Goal: Task Accomplishment & Management: Manage account settings

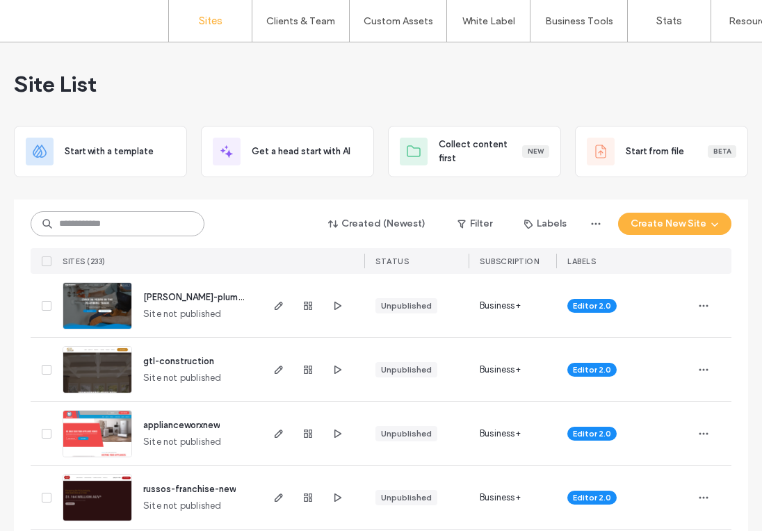
click at [88, 225] on input at bounding box center [118, 223] width 174 height 25
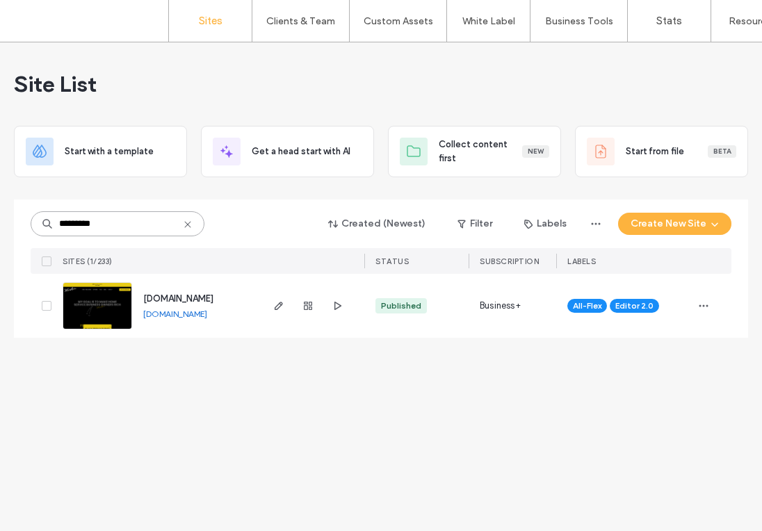
type input "*********"
click at [120, 315] on img at bounding box center [97, 330] width 68 height 95
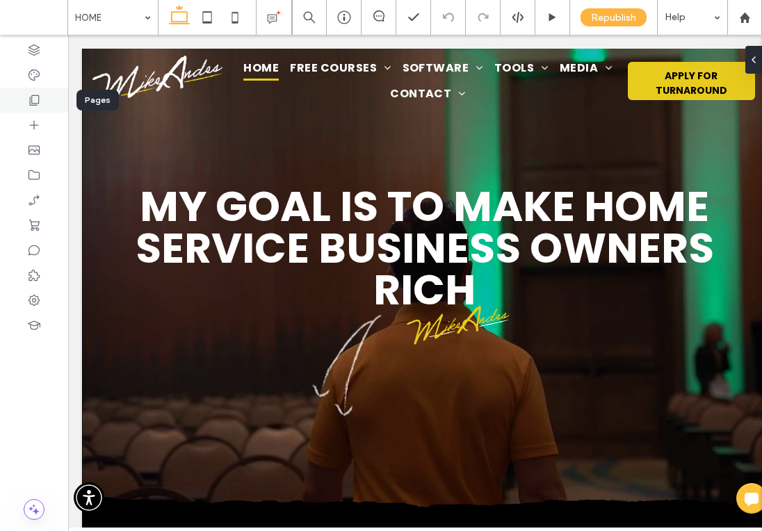
click at [35, 108] on div at bounding box center [34, 100] width 68 height 25
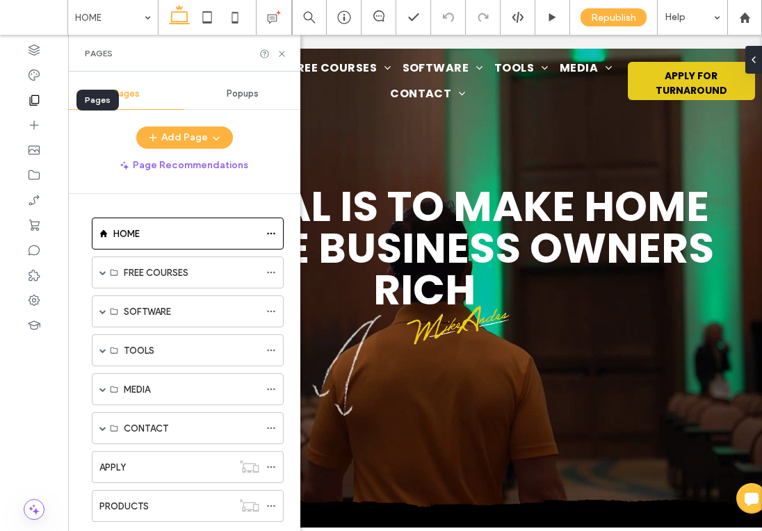
click at [35, 108] on div at bounding box center [34, 100] width 68 height 25
click at [106, 273] on div "FREE COURSES" at bounding box center [188, 273] width 192 height 32
click at [98, 268] on div "FREE COURSES" at bounding box center [188, 273] width 192 height 32
click at [100, 274] on span at bounding box center [102, 272] width 7 height 7
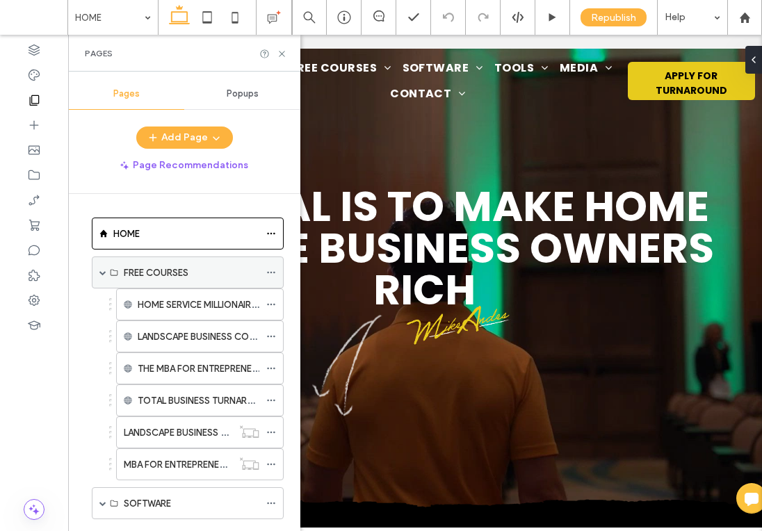
click at [100, 274] on span at bounding box center [102, 272] width 7 height 7
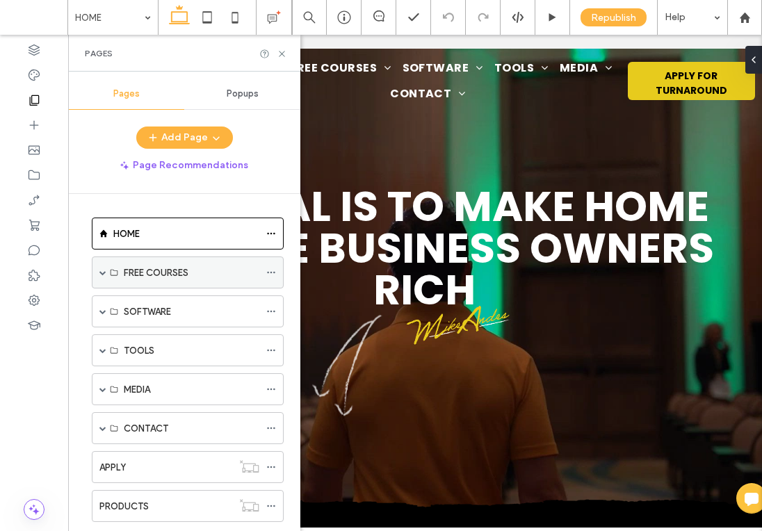
click at [100, 274] on span at bounding box center [102, 272] width 7 height 7
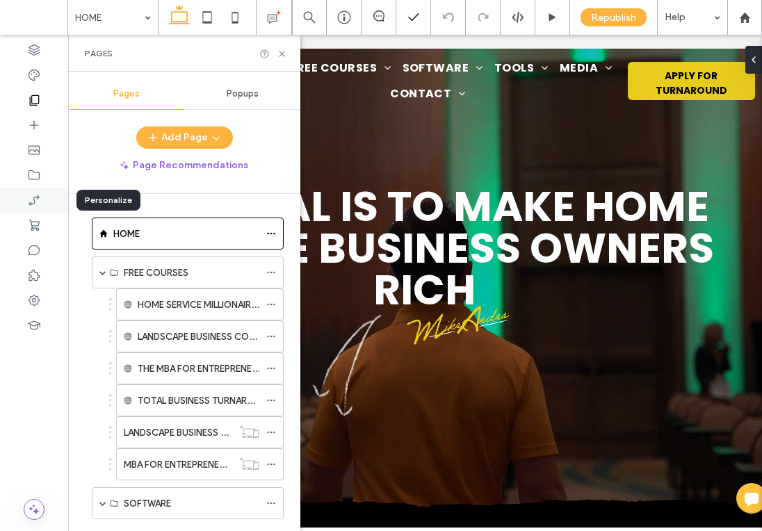
click at [38, 209] on div at bounding box center [34, 200] width 68 height 25
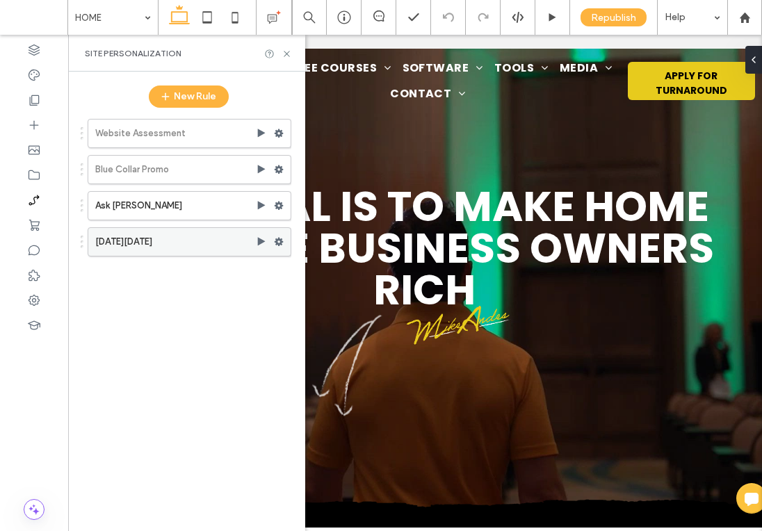
click at [168, 242] on label "[DATE][DATE]" at bounding box center [175, 242] width 161 height 28
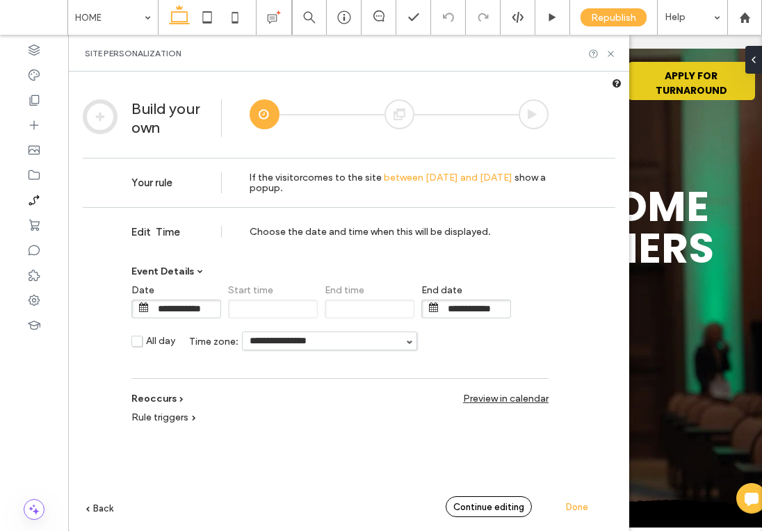
click at [483, 505] on span "Continue editing" at bounding box center [488, 507] width 71 height 10
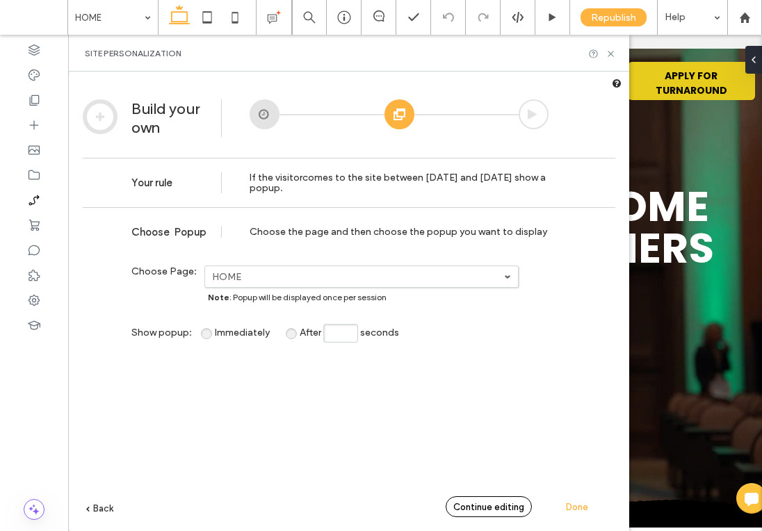
click at [483, 506] on span "Continue editing" at bounding box center [488, 507] width 71 height 10
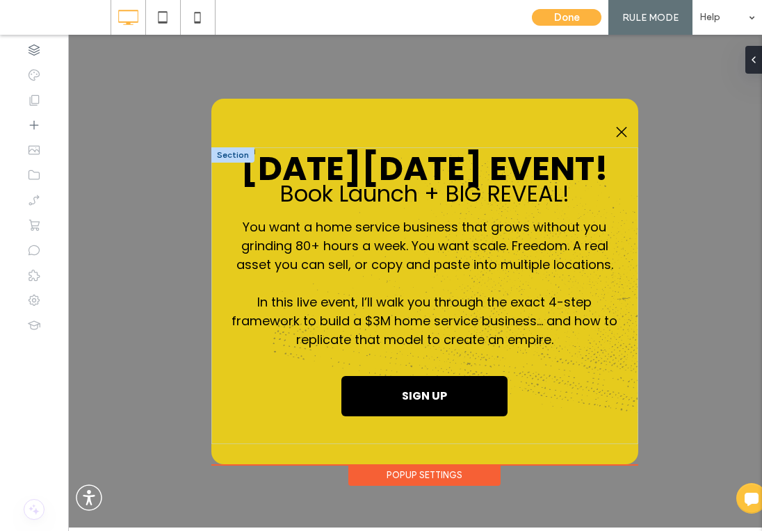
click at [391, 293] on span "In this live event, I’ll walk you through the exact 4-step framework to build a…" at bounding box center [425, 320] width 386 height 55
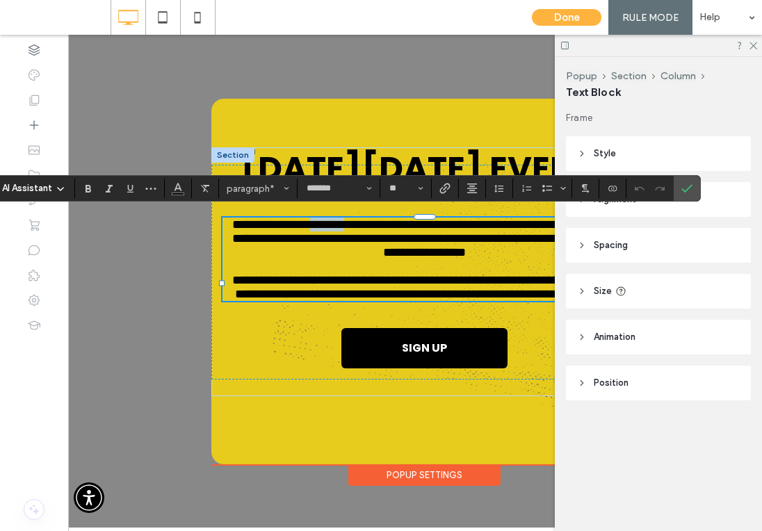
click at [378, 222] on span "**********" at bounding box center [426, 238] width 389 height 40
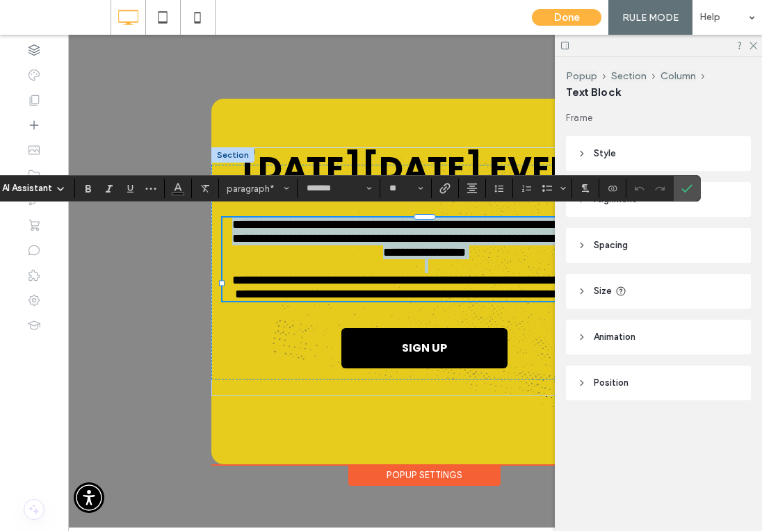
click at [378, 222] on span "**********" at bounding box center [426, 238] width 389 height 40
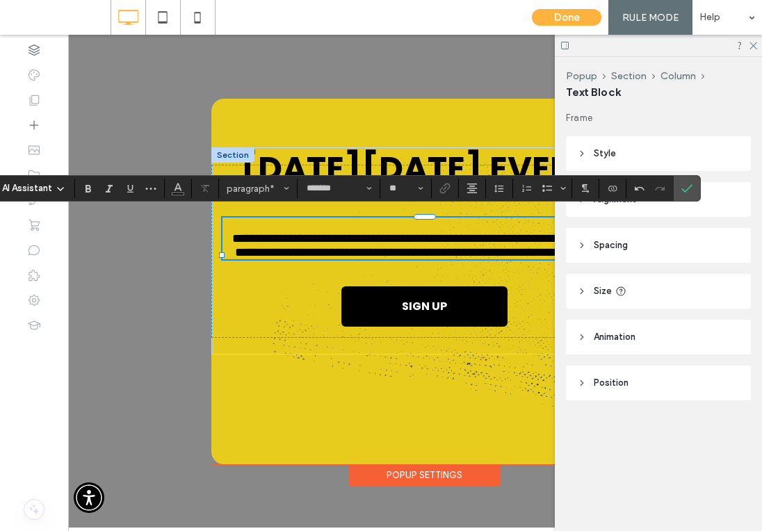
click at [255, 236] on p "**********" at bounding box center [424, 246] width 405 height 28
click at [252, 241] on p "**********" at bounding box center [424, 239] width 405 height 42
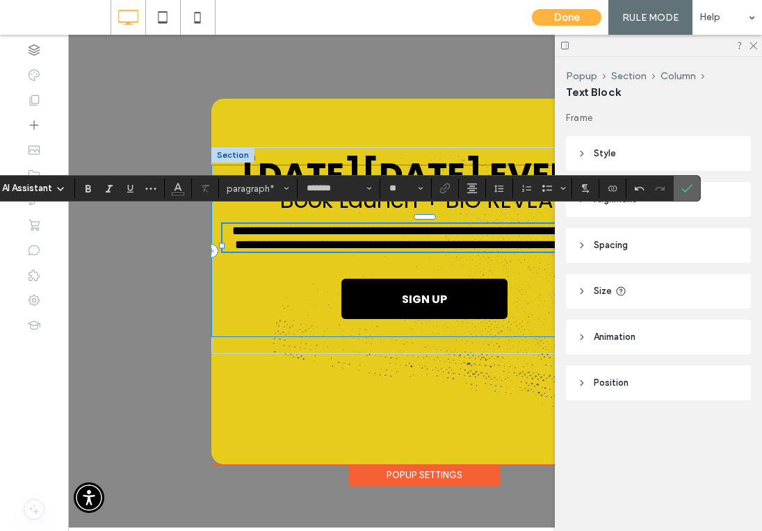
click at [684, 186] on icon "Confirm" at bounding box center [686, 188] width 11 height 11
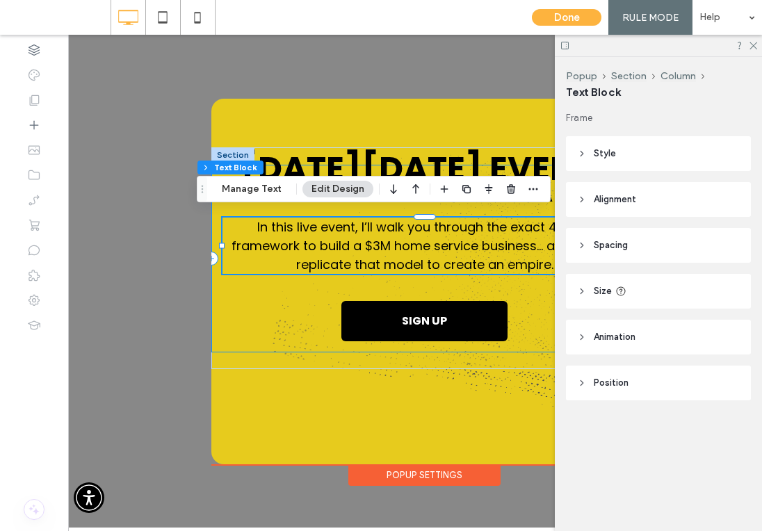
click at [757, 46] on div at bounding box center [658, 46] width 207 height 22
click at [754, 44] on use at bounding box center [754, 46] width 8 height 8
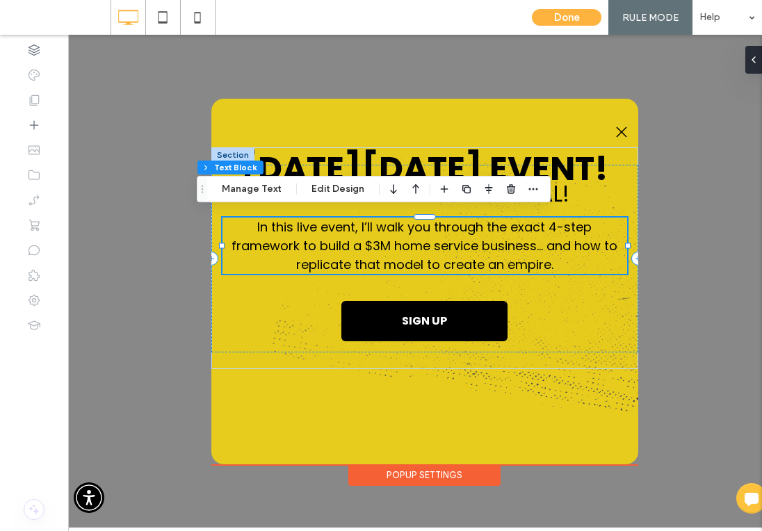
click at [483, 467] on div "Popup Settings" at bounding box center [424, 475] width 152 height 22
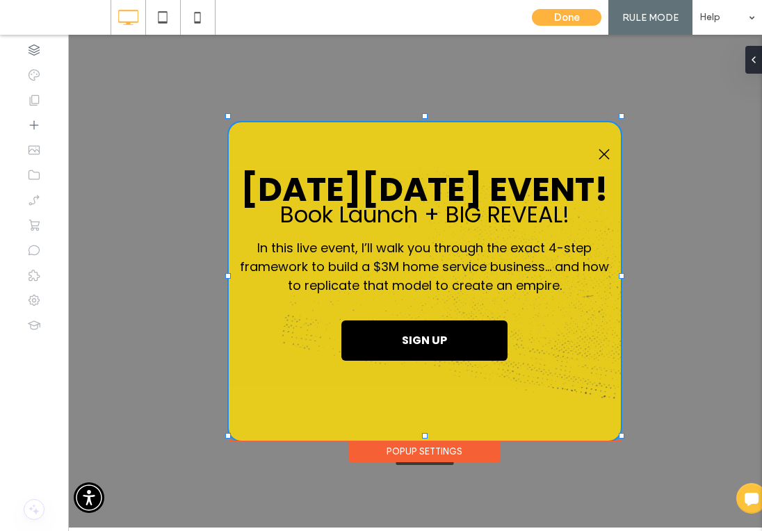
drag, startPoint x: 638, startPoint y: 457, endPoint x: 621, endPoint y: 434, distance: 29.3
click at [621, 434] on div at bounding box center [622, 436] width 6 height 6
type input "***"
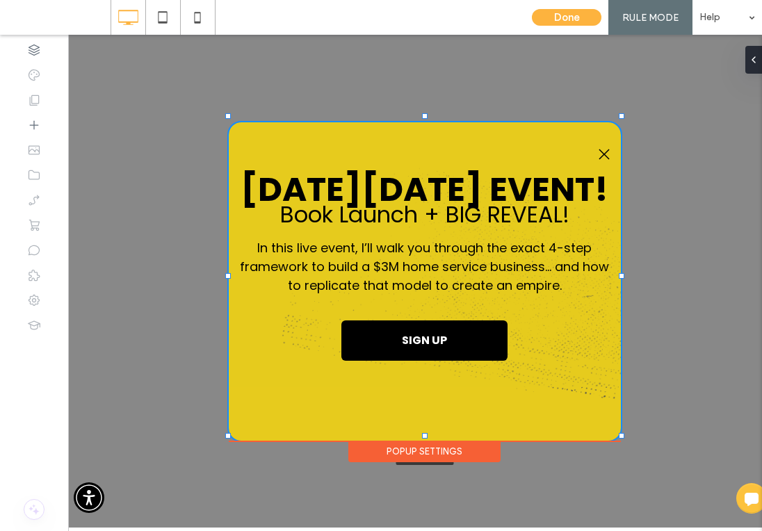
type input "***"
click at [444, 441] on div "Popup Settings" at bounding box center [424, 452] width 152 height 22
click at [755, 56] on div at bounding box center [751, 60] width 22 height 28
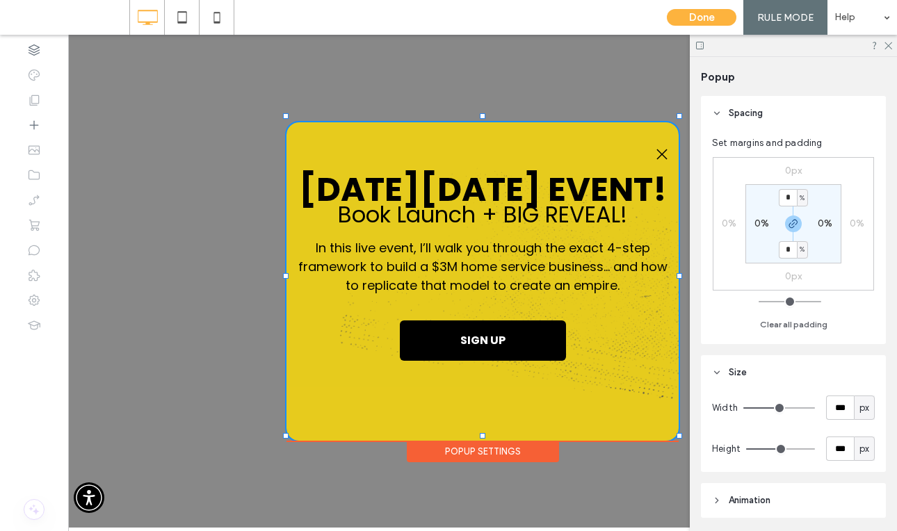
click at [752, 227] on div "0%" at bounding box center [761, 224] width 31 height 13
click at [754, 226] on label "0%" at bounding box center [761, 224] width 15 height 12
type input "*"
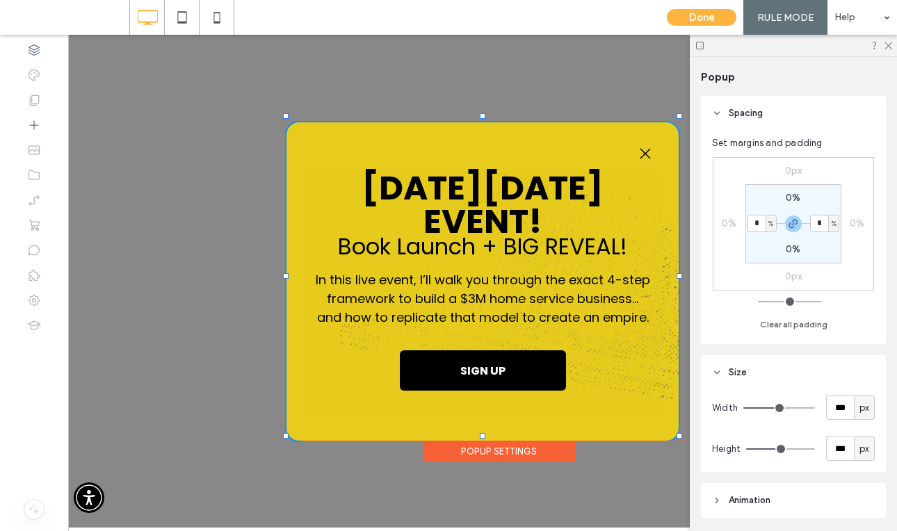
click at [754, 226] on input "*" at bounding box center [756, 223] width 18 height 17
type input "*"
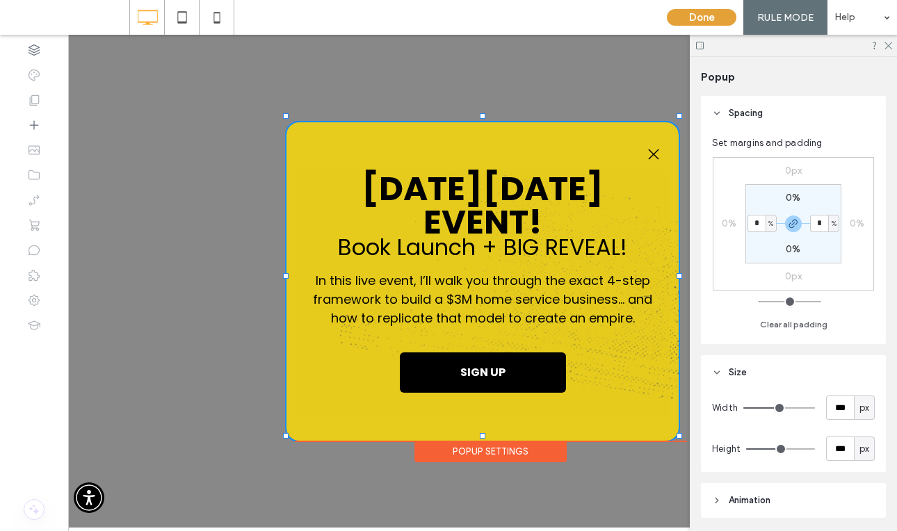
click at [728, 17] on button "Done" at bounding box center [702, 17] width 70 height 17
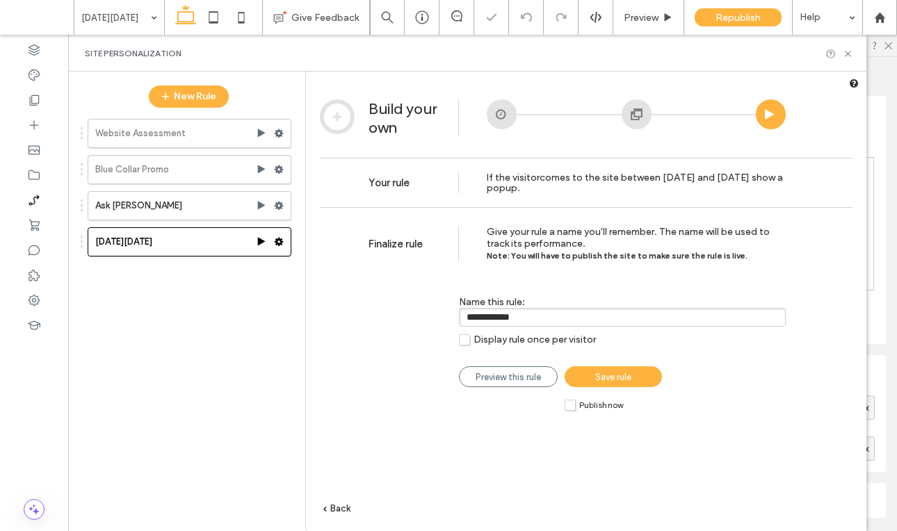
click at [610, 378] on span "Save rule" at bounding box center [613, 377] width 36 height 10
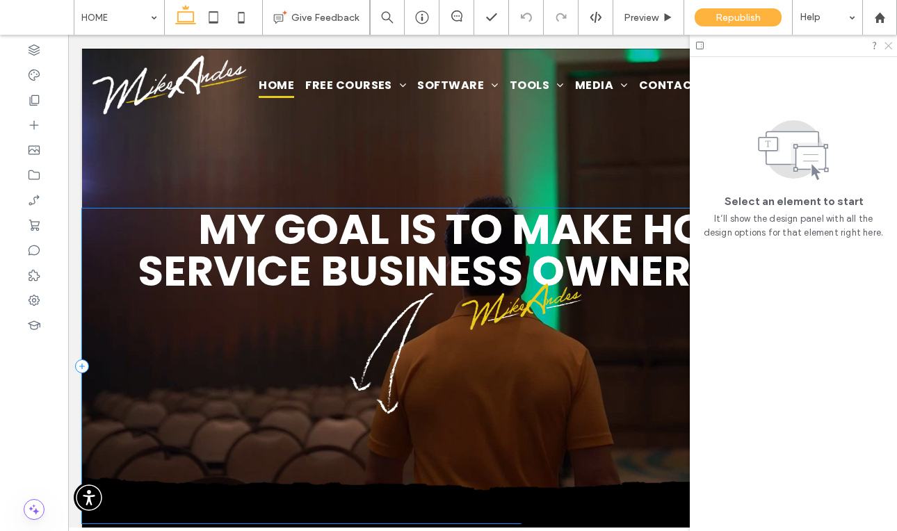
click at [761, 46] on icon at bounding box center [887, 44] width 9 height 9
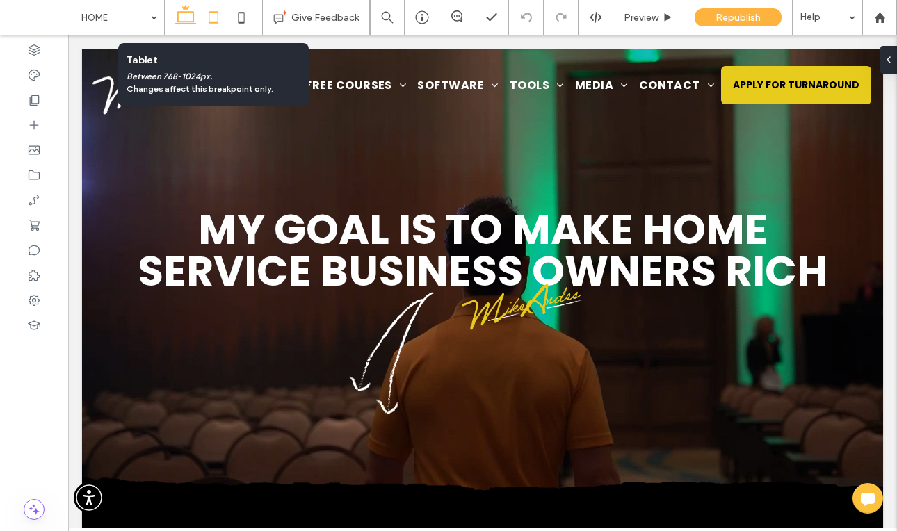
click at [223, 26] on icon at bounding box center [214, 17] width 28 height 28
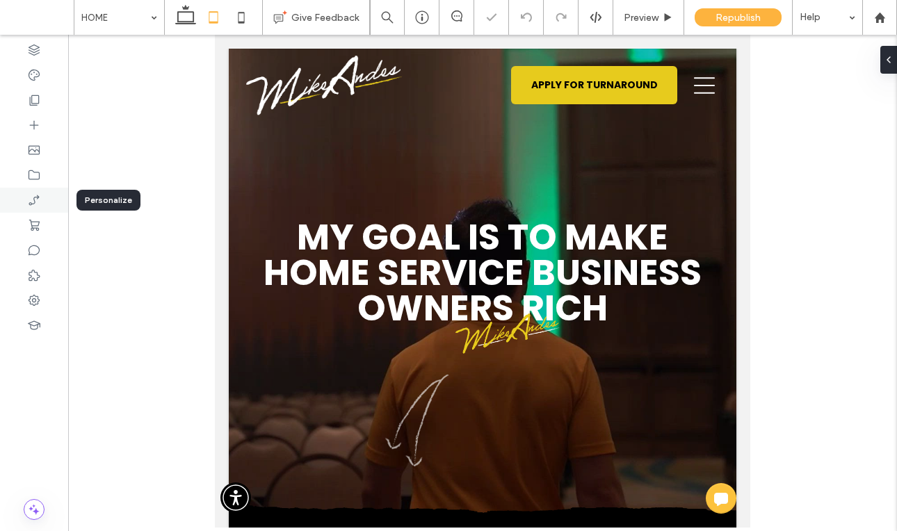
click at [26, 206] on div at bounding box center [34, 200] width 68 height 25
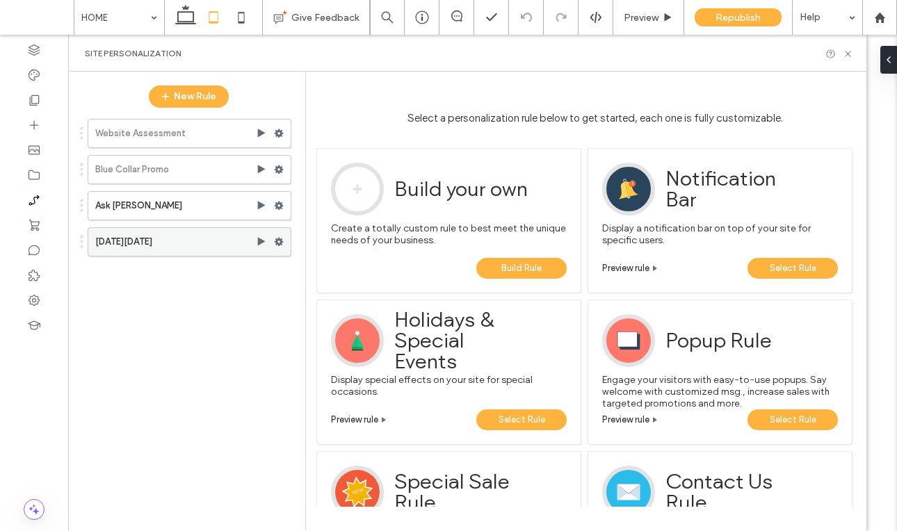
click at [145, 244] on label "[DATE][DATE]" at bounding box center [175, 242] width 161 height 28
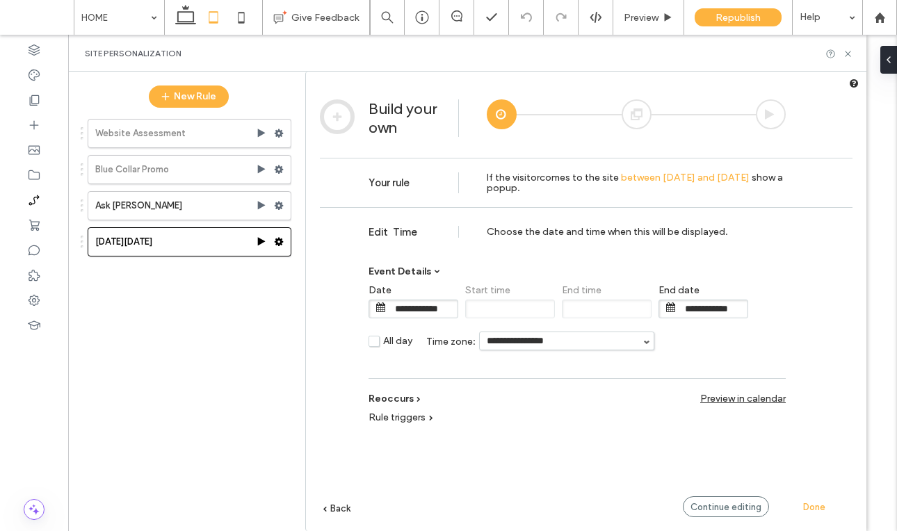
click at [706, 519] on div "**********" at bounding box center [586, 390] width 533 height 366
click at [711, 510] on span "Continue editing" at bounding box center [725, 507] width 71 height 10
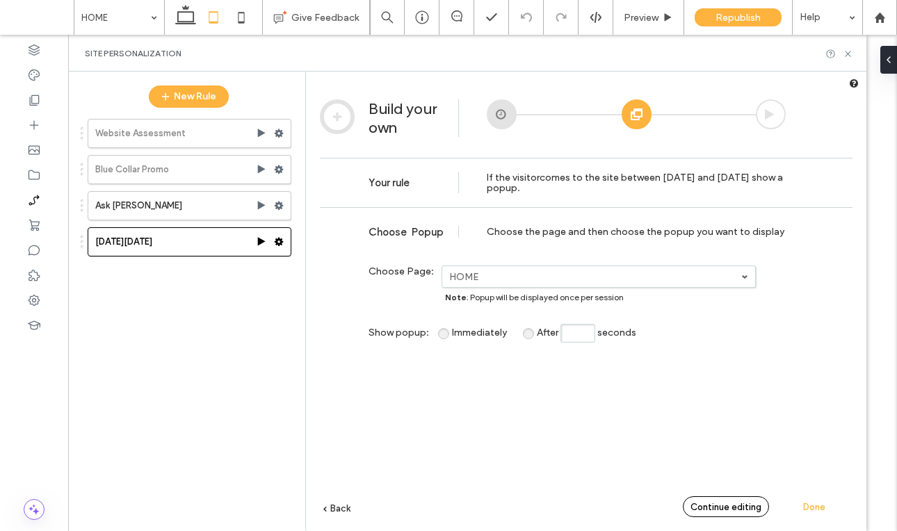
click at [711, 510] on span "Continue editing" at bounding box center [725, 507] width 71 height 10
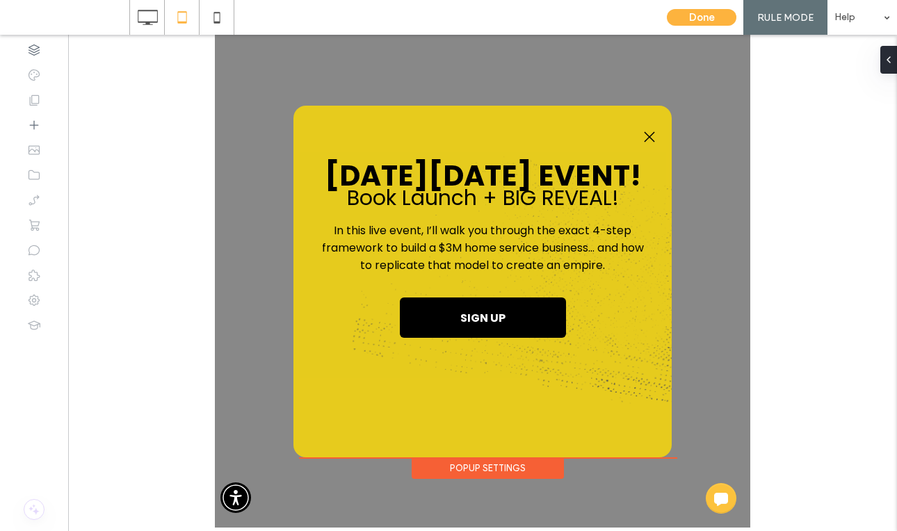
click at [525, 467] on div "Popup Settings" at bounding box center [488, 468] width 152 height 22
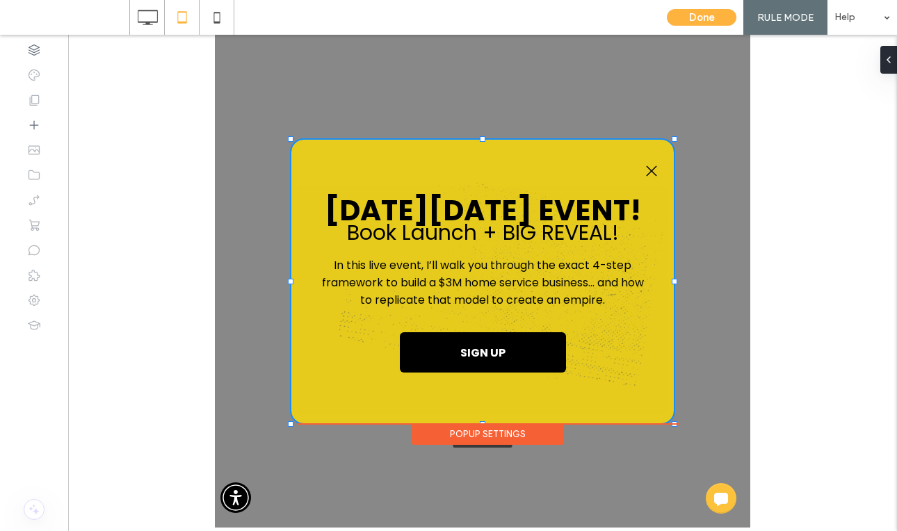
drag, startPoint x: 673, startPoint y: 459, endPoint x: 675, endPoint y: 425, distance: 34.1
click at [675, 425] on div at bounding box center [675, 424] width 6 height 6
type input "***"
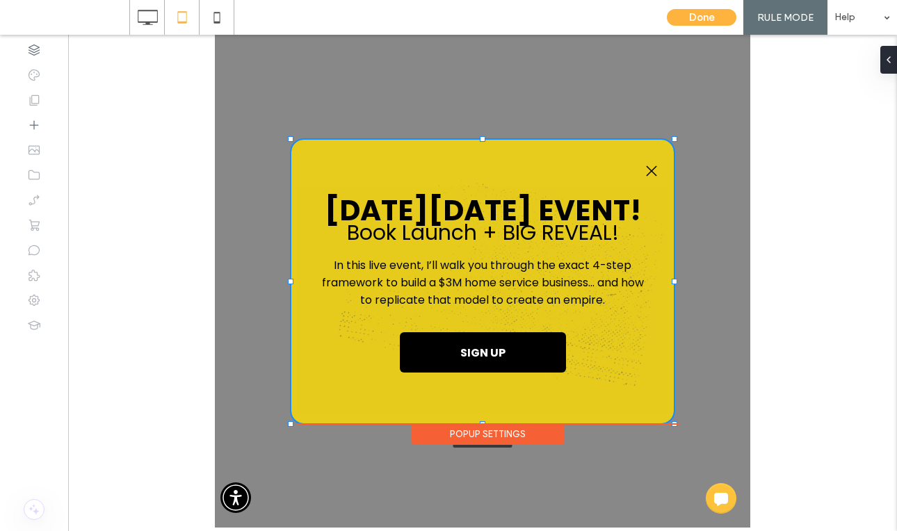
type input "***"
click at [701, 19] on button "Done" at bounding box center [702, 17] width 70 height 17
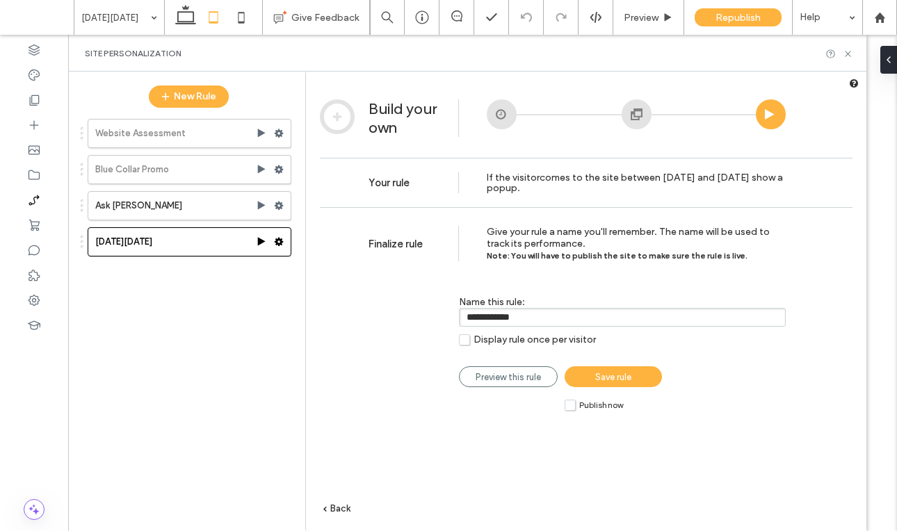
click at [628, 373] on span "Save rule" at bounding box center [613, 377] width 36 height 10
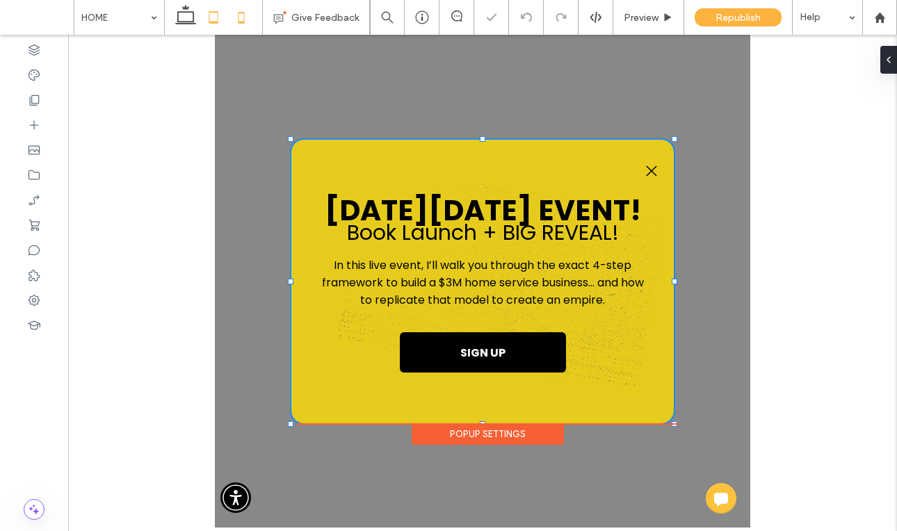
click at [235, 15] on icon at bounding box center [241, 17] width 28 height 28
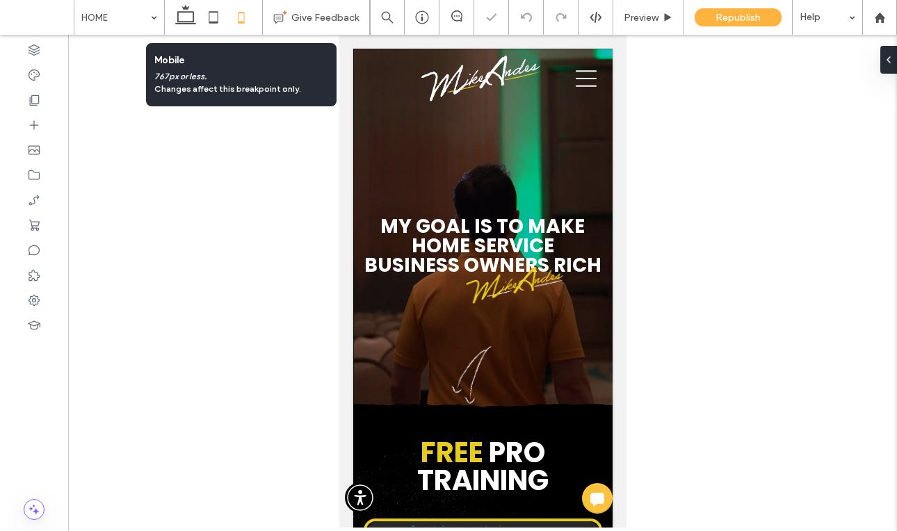
click at [241, 17] on icon at bounding box center [241, 17] width 28 height 28
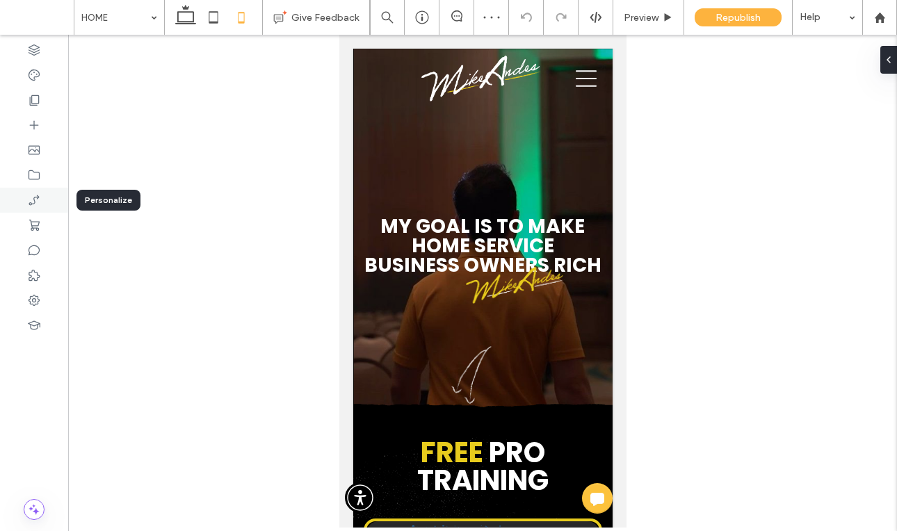
click at [33, 195] on icon at bounding box center [34, 200] width 14 height 14
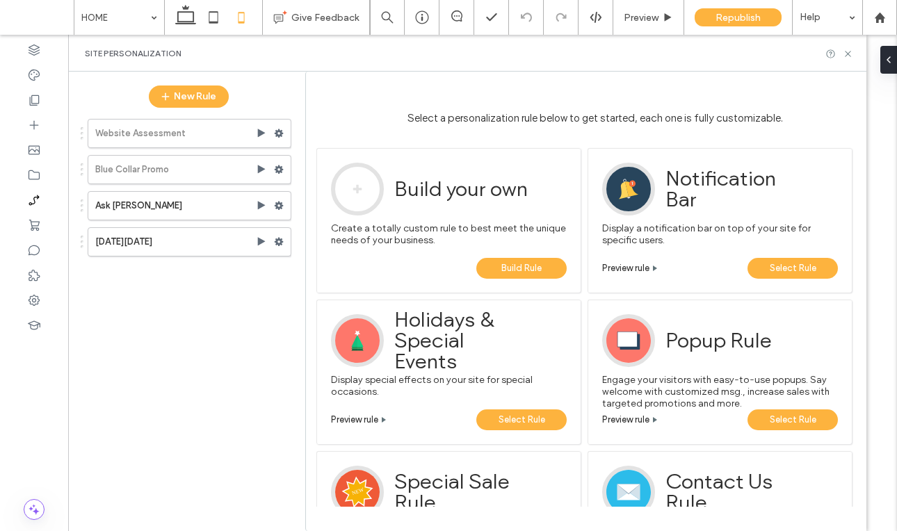
click at [125, 258] on div "Website Assessment Blue Collar Promo Ask [PERSON_NAME][DATE][DATE]" at bounding box center [181, 316] width 219 height 408
click at [121, 246] on label "[DATE][DATE]" at bounding box center [175, 242] width 161 height 28
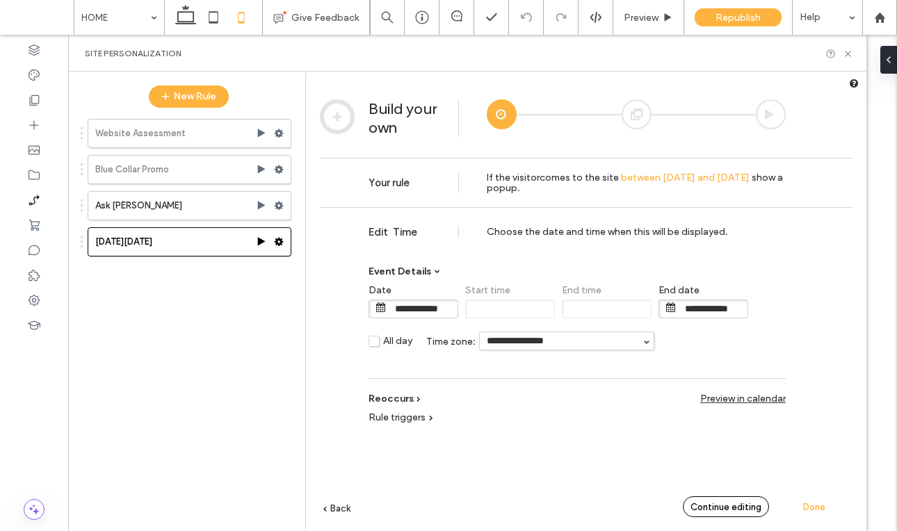
click at [745, 510] on span "Continue editing" at bounding box center [725, 507] width 71 height 10
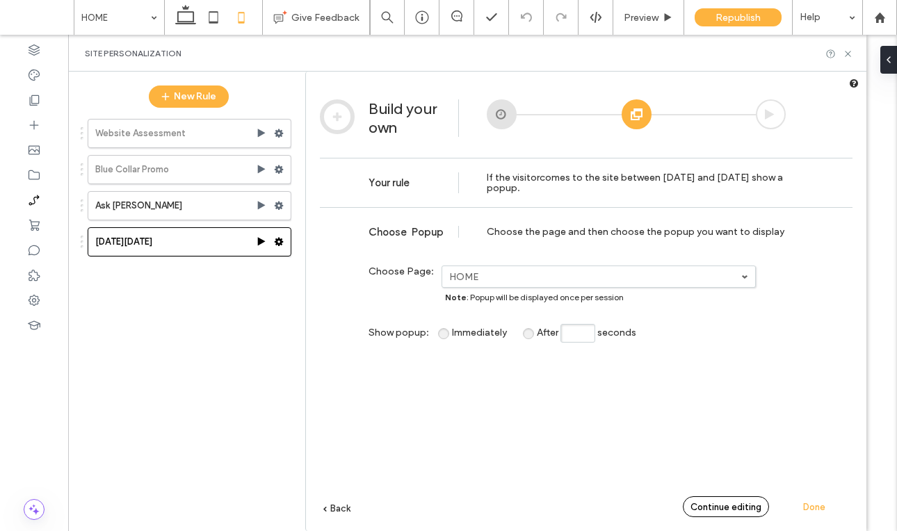
click at [745, 510] on span "Continue editing" at bounding box center [725, 507] width 71 height 10
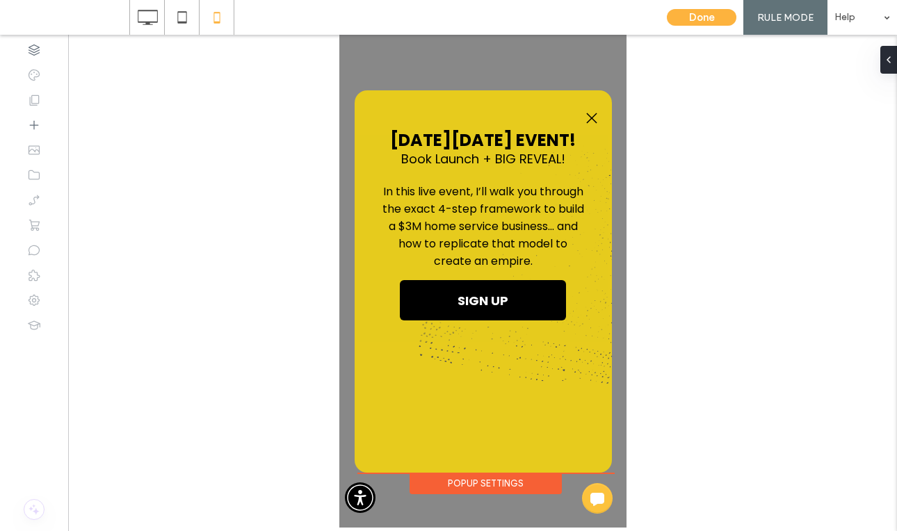
click at [509, 488] on div "Popup Settings" at bounding box center [485, 484] width 152 height 22
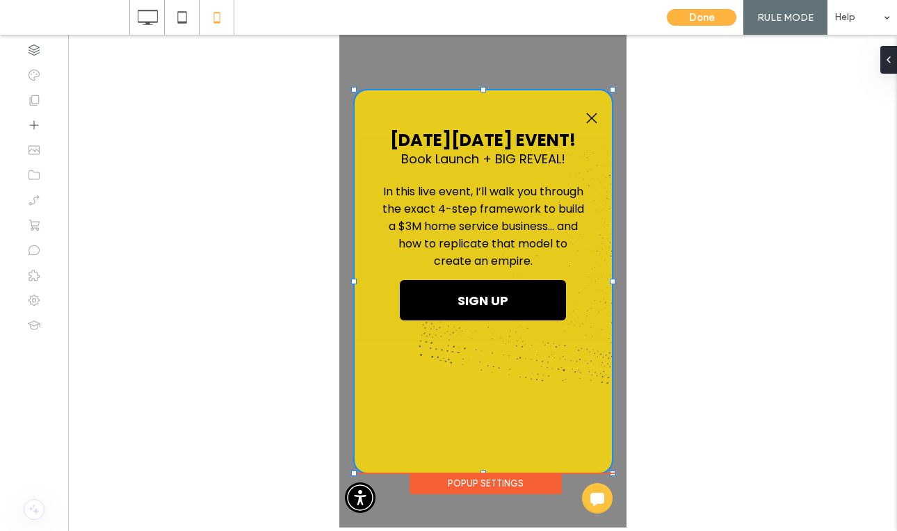
click at [613, 468] on div ".st0-1091118977{fill-rule:evenodd;clip-rule:evenodd;} [DATE][DATE] Event! Book …" at bounding box center [482, 281] width 287 height 493
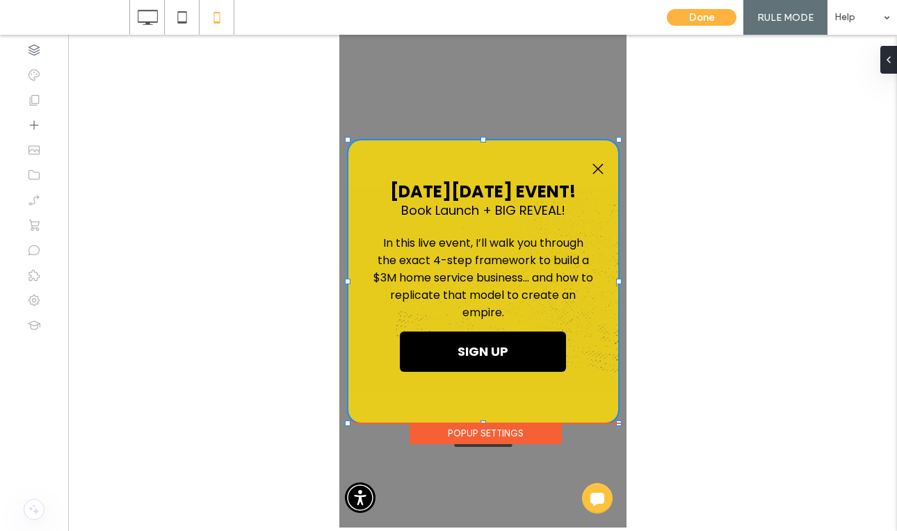
drag, startPoint x: 610, startPoint y: 471, endPoint x: 618, endPoint y: 421, distance: 51.3
click at [618, 421] on div at bounding box center [618, 424] width 6 height 6
type input "***"
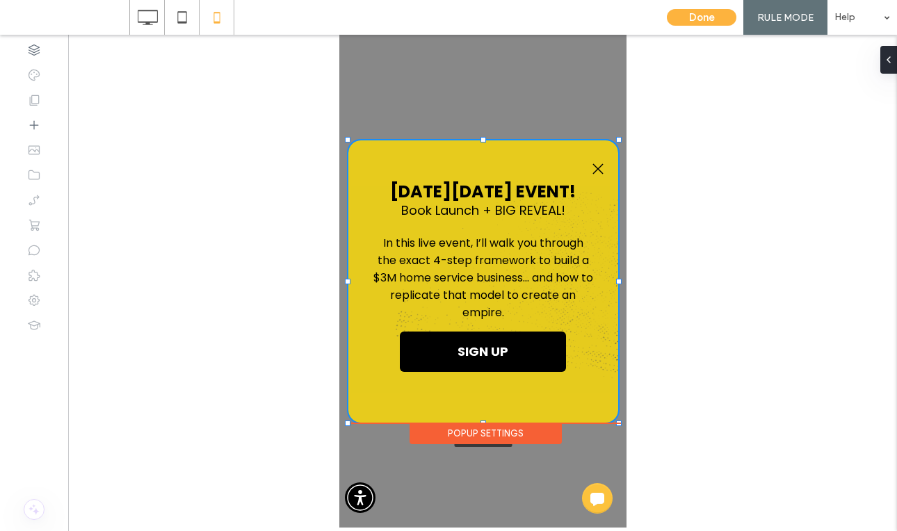
type input "***"
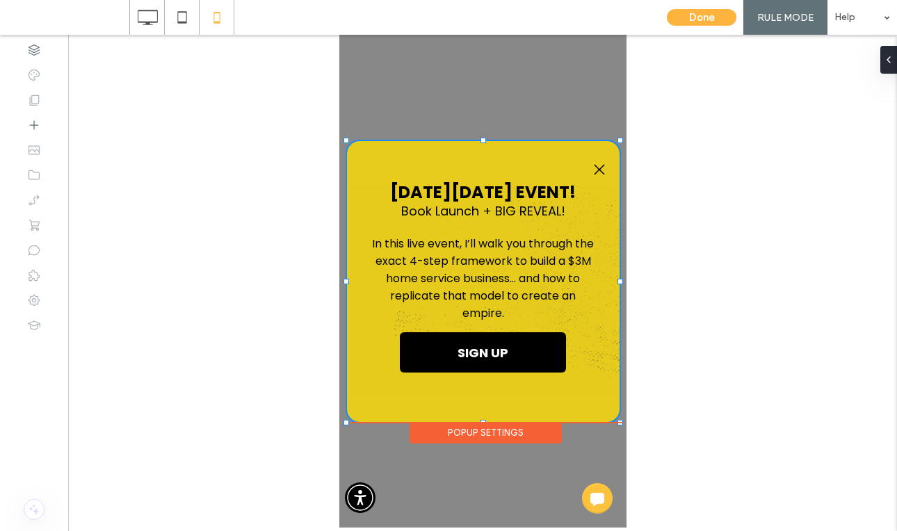
click at [511, 396] on div ".st0-1091118977{fill-rule:evenodd;clip-rule:evenodd;} [DATE][DATE] Event! Book …" at bounding box center [482, 281] width 267 height 281
click at [618, 423] on div "Popup Settings" at bounding box center [485, 422] width 273 height 1
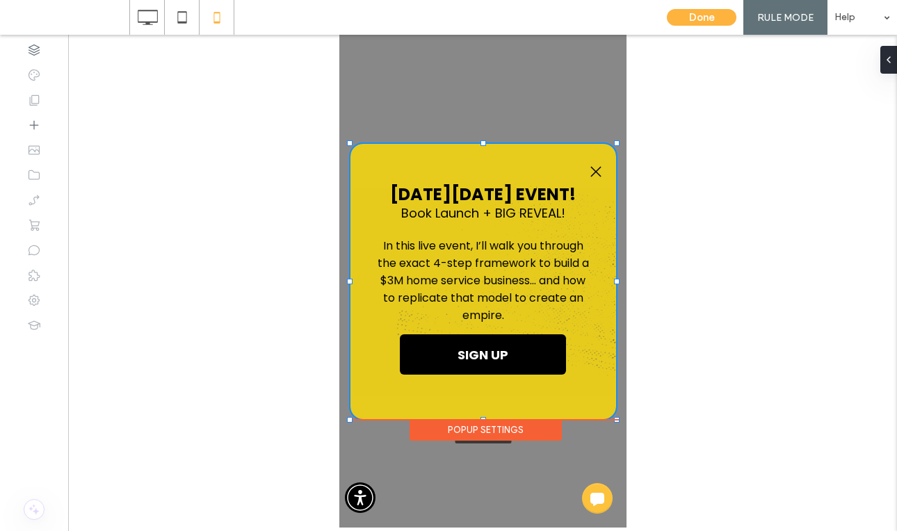
click at [617, 417] on div at bounding box center [616, 420] width 6 height 6
type input "***"
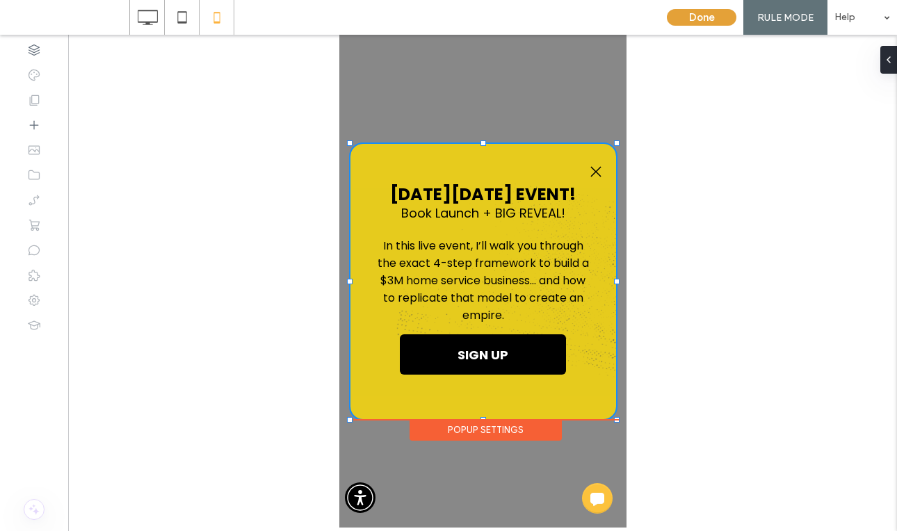
click at [699, 13] on button "Done" at bounding box center [702, 17] width 70 height 17
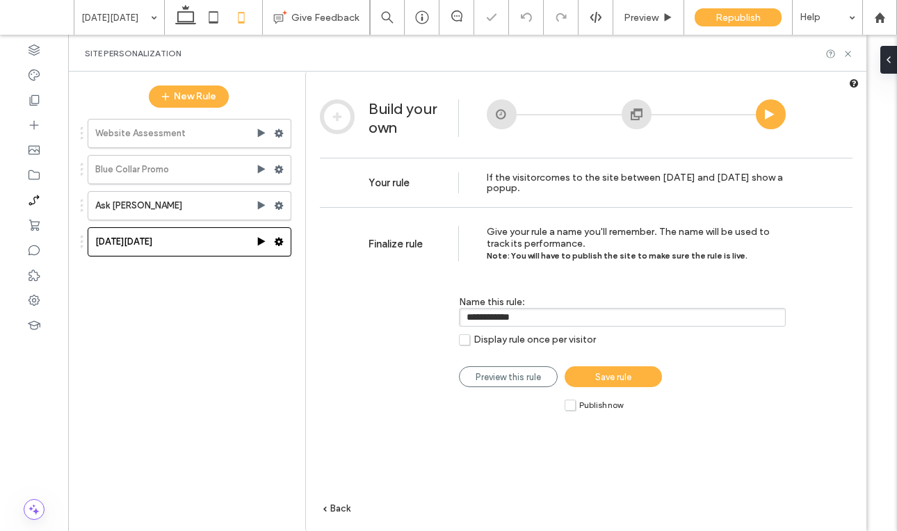
click at [613, 375] on span "Save rule" at bounding box center [613, 377] width 36 height 10
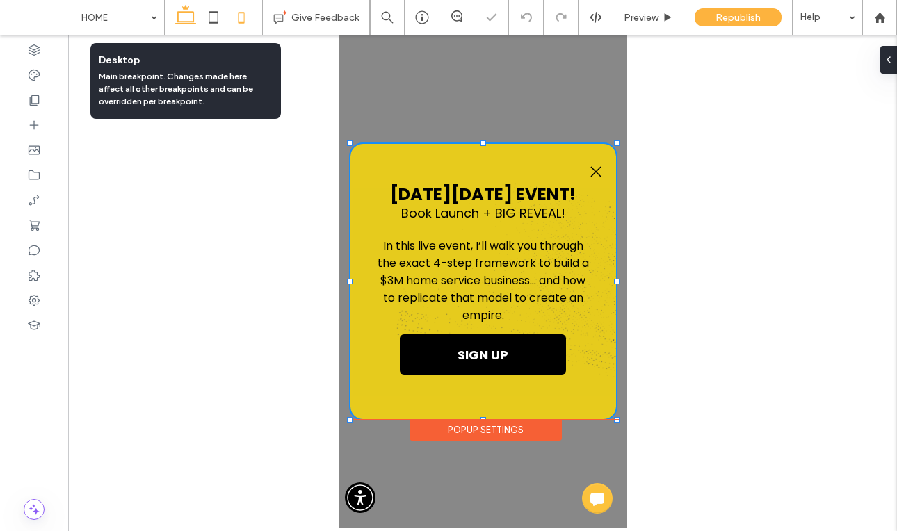
click at [192, 14] on icon at bounding box center [186, 17] width 28 height 28
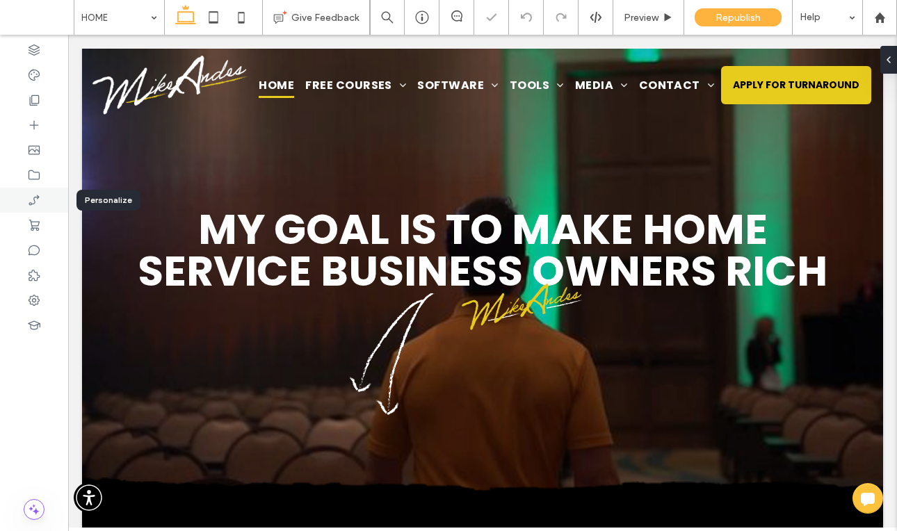
click at [31, 207] on div at bounding box center [34, 200] width 68 height 25
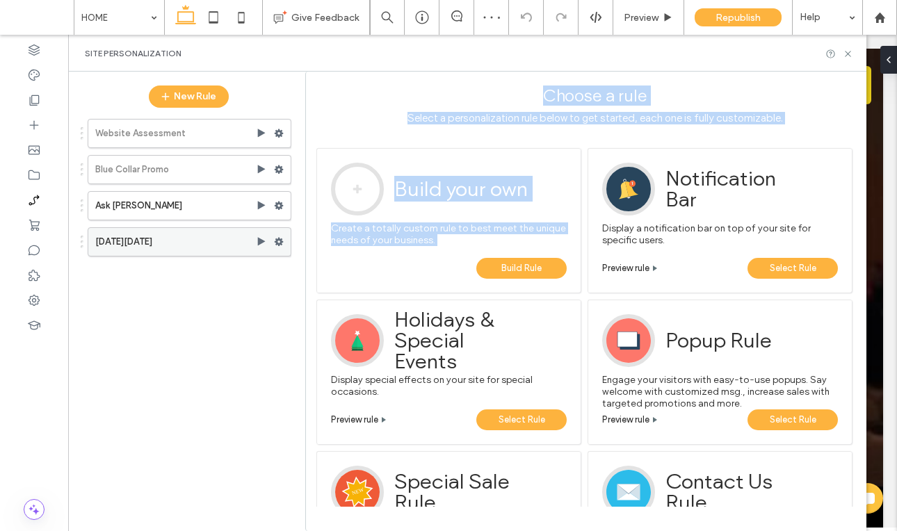
drag, startPoint x: 496, startPoint y: 266, endPoint x: 183, endPoint y: 238, distance: 314.9
click at [208, 253] on div "New Rule Website Assessment Blue Collar Promo Ask [PERSON_NAME][DATE][DATE] Cho…" at bounding box center [467, 302] width 798 height 460
click at [183, 238] on label "[DATE][DATE]" at bounding box center [175, 242] width 161 height 28
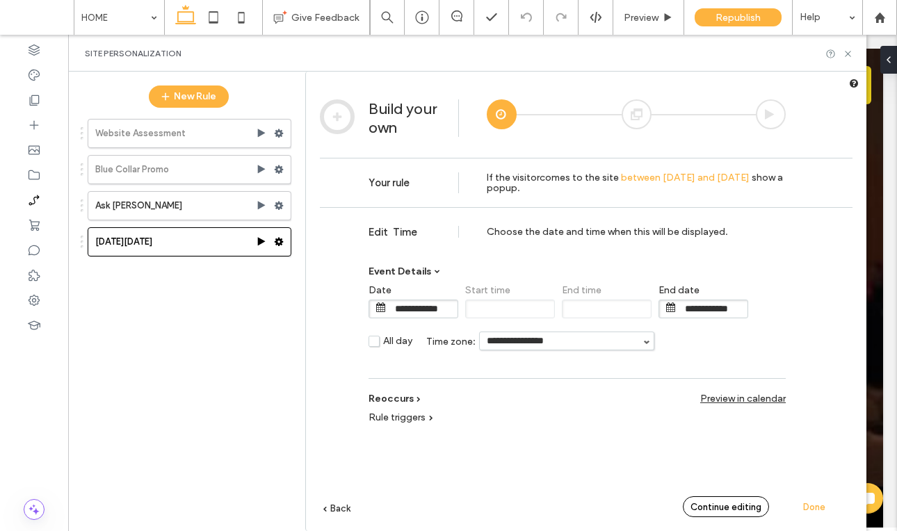
click at [688, 501] on div "Continue editing" at bounding box center [726, 506] width 86 height 21
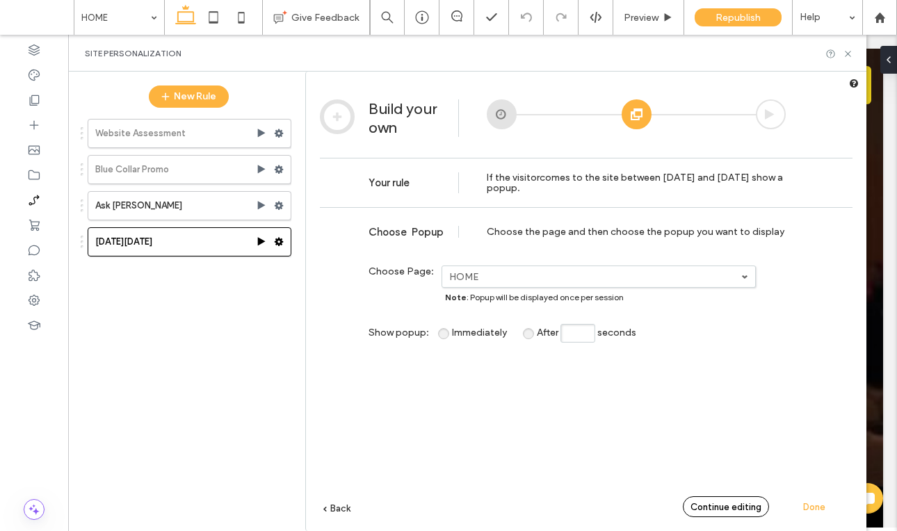
click at [692, 503] on span "Continue editing" at bounding box center [725, 507] width 71 height 10
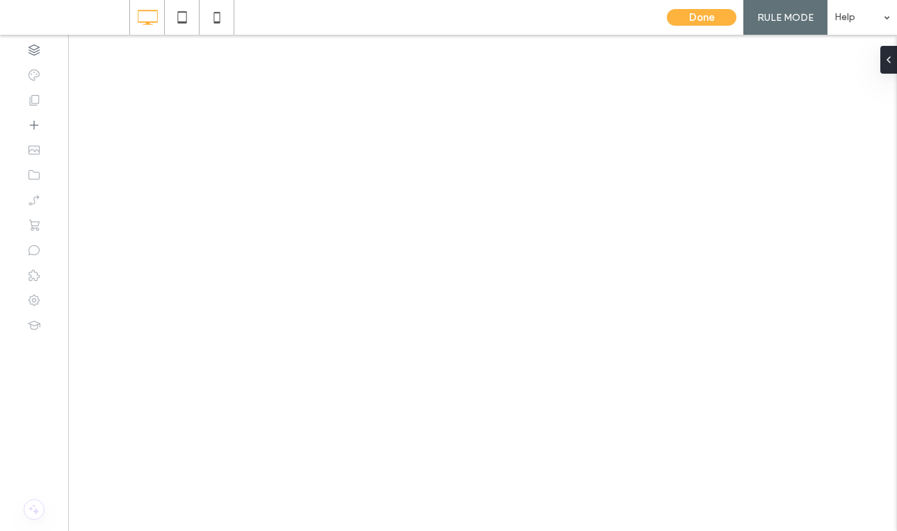
type input "***"
click at [697, 16] on button "Done" at bounding box center [702, 17] width 70 height 17
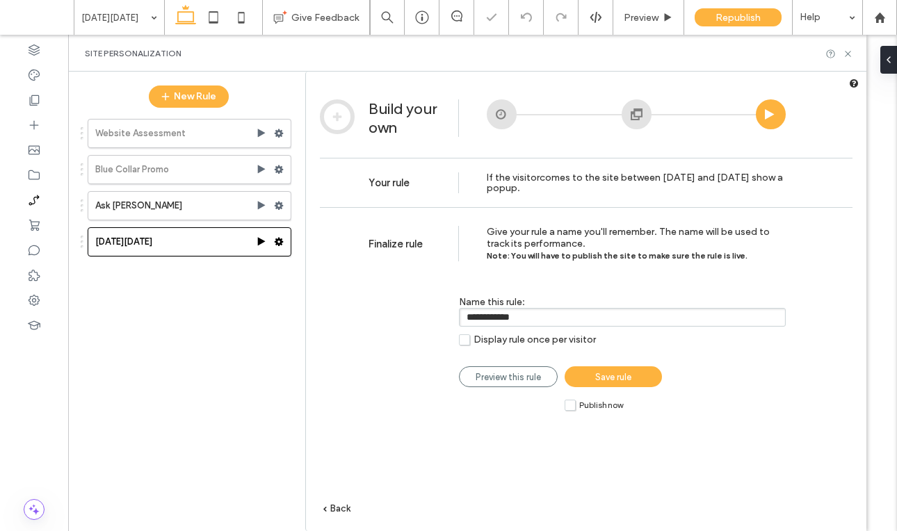
click at [629, 384] on link "Save rule" at bounding box center [613, 376] width 97 height 21
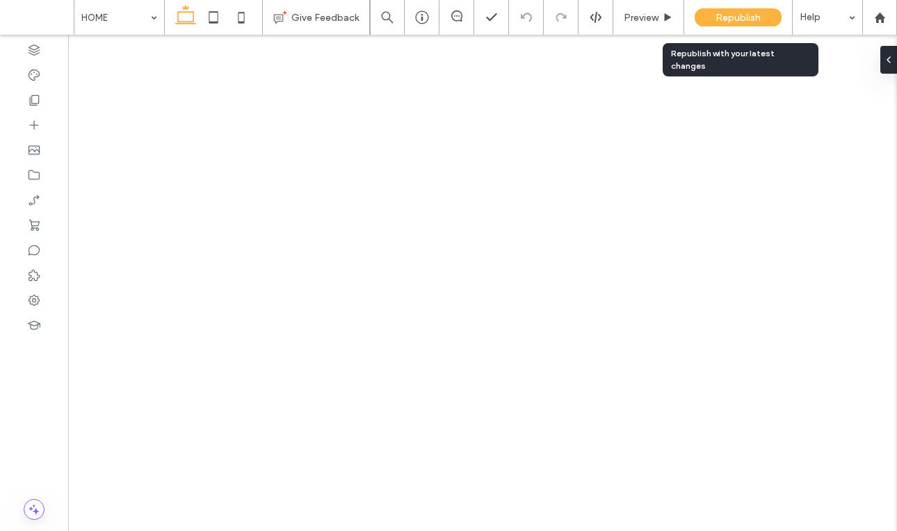
click at [729, 26] on div "Republish" at bounding box center [738, 17] width 87 height 35
click at [731, 19] on span "Republish" at bounding box center [737, 18] width 45 height 12
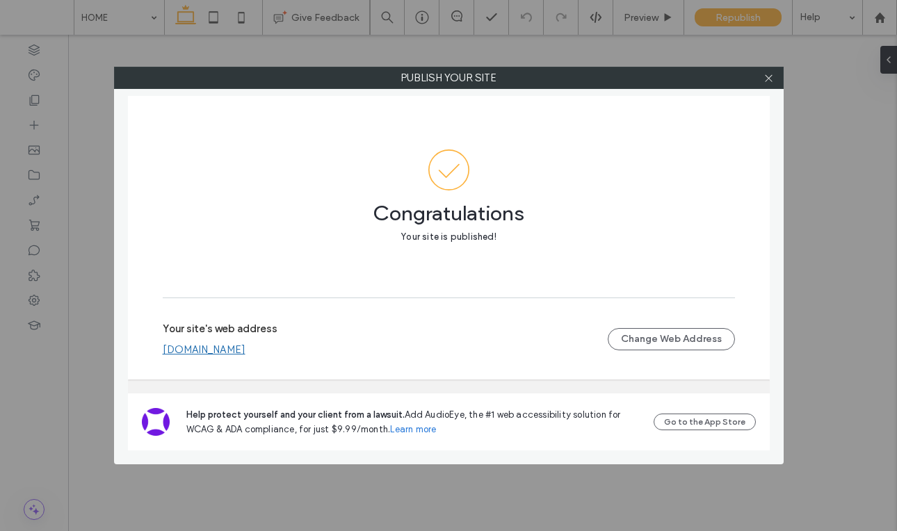
click at [211, 347] on link "www.mikeandes.com" at bounding box center [204, 349] width 83 height 13
click at [770, 83] on icon at bounding box center [768, 78] width 10 height 10
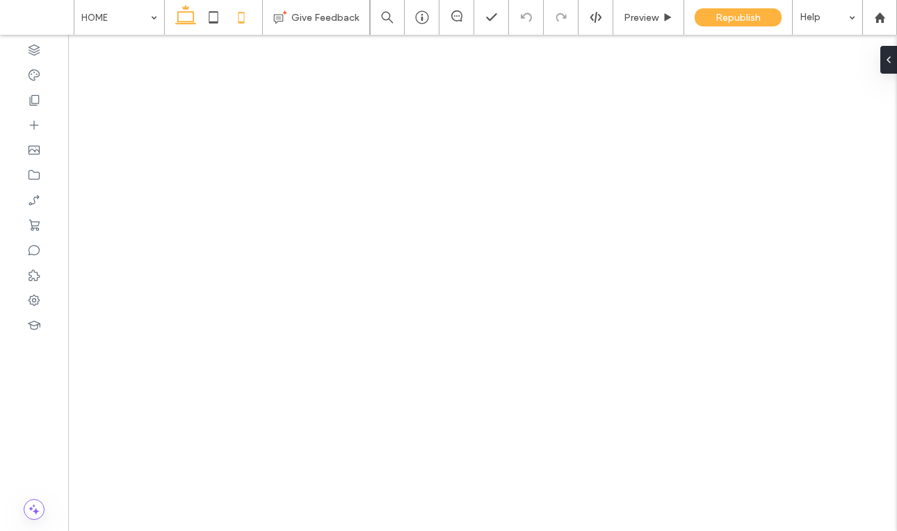
click at [244, 10] on icon at bounding box center [241, 17] width 28 height 28
click at [40, 196] on icon at bounding box center [34, 200] width 14 height 14
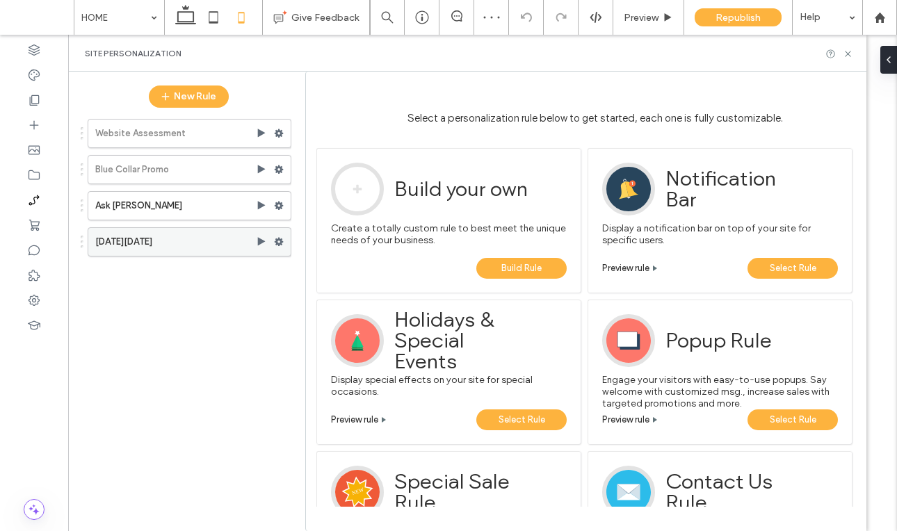
click at [197, 238] on label "[DATE][DATE]" at bounding box center [175, 242] width 161 height 28
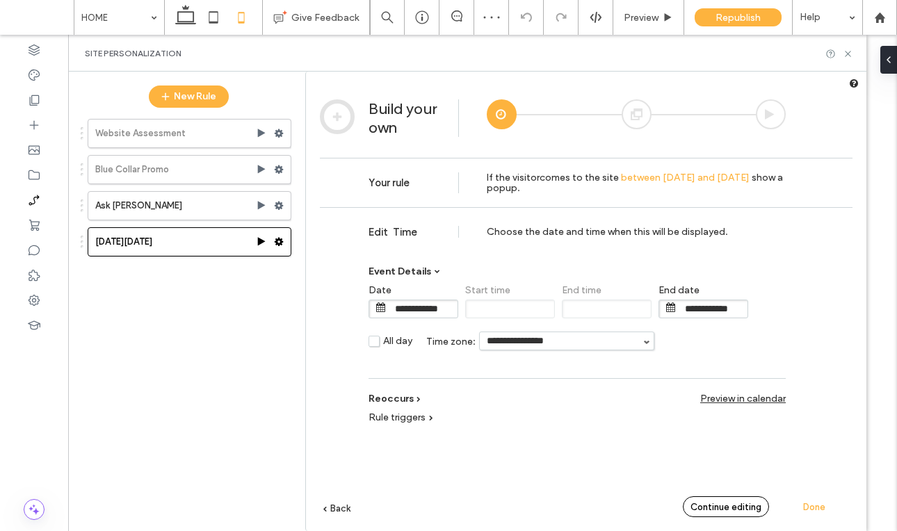
click at [740, 513] on div "Continue editing" at bounding box center [726, 506] width 86 height 21
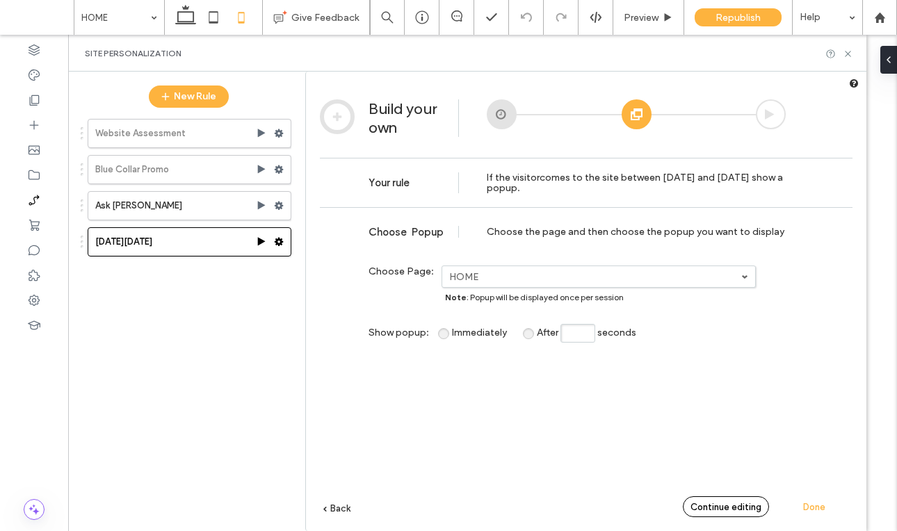
click at [740, 513] on div "Continue editing" at bounding box center [726, 506] width 86 height 21
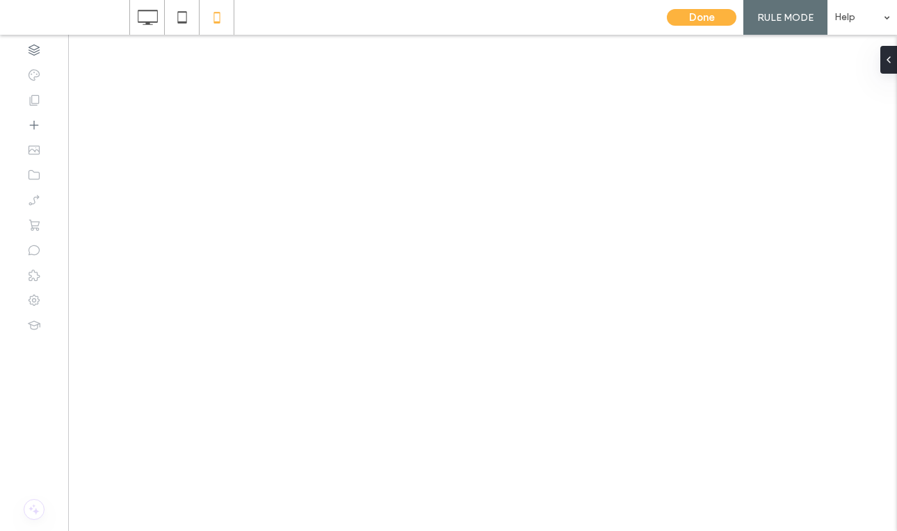
type input "***"
click at [706, 23] on button "Done" at bounding box center [702, 17] width 70 height 17
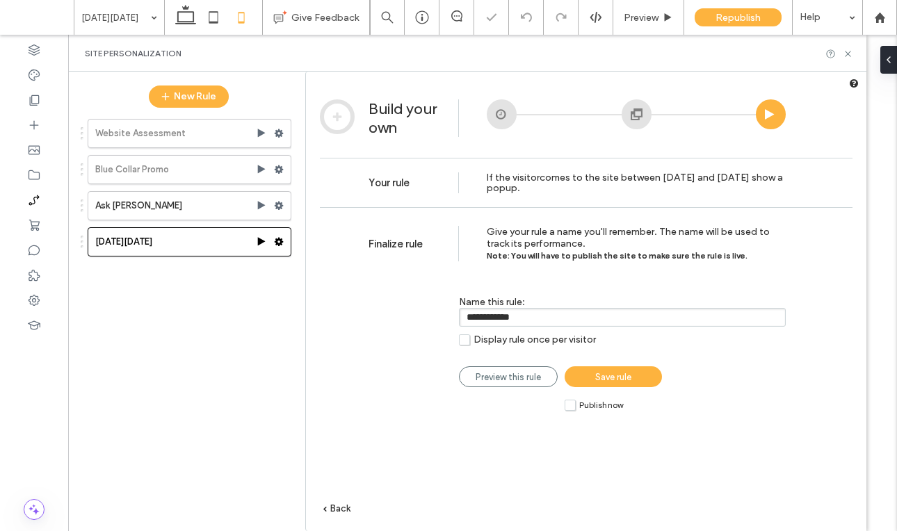
click at [628, 382] on span "Save rule" at bounding box center [613, 377] width 36 height 10
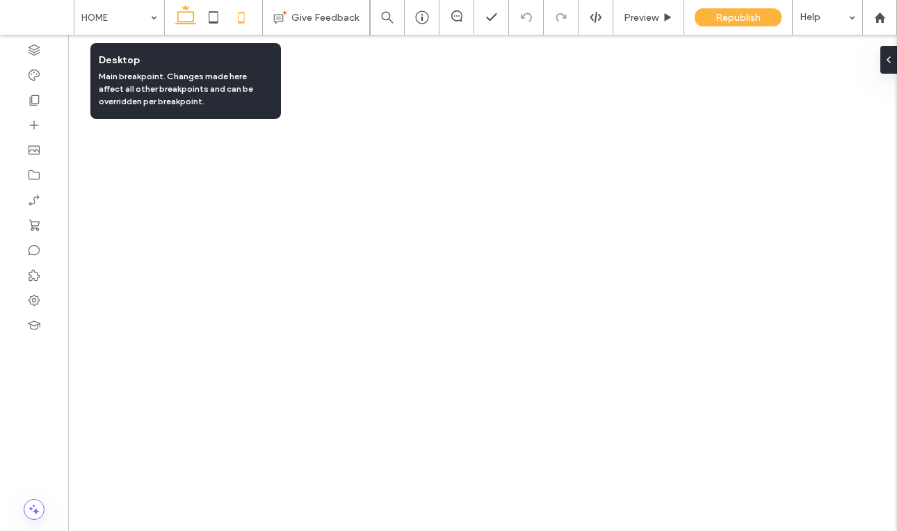
click at [183, 18] on icon at bounding box center [186, 17] width 28 height 28
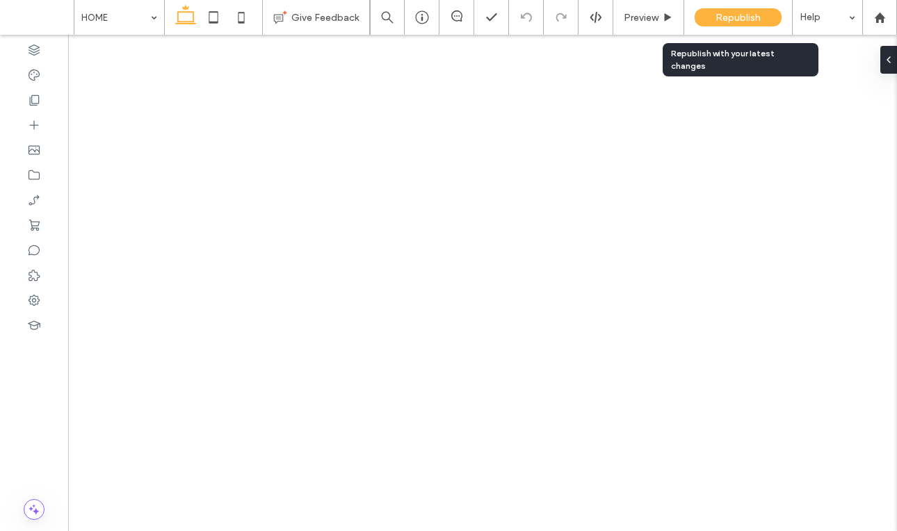
click at [737, 17] on span "Republish" at bounding box center [737, 18] width 45 height 12
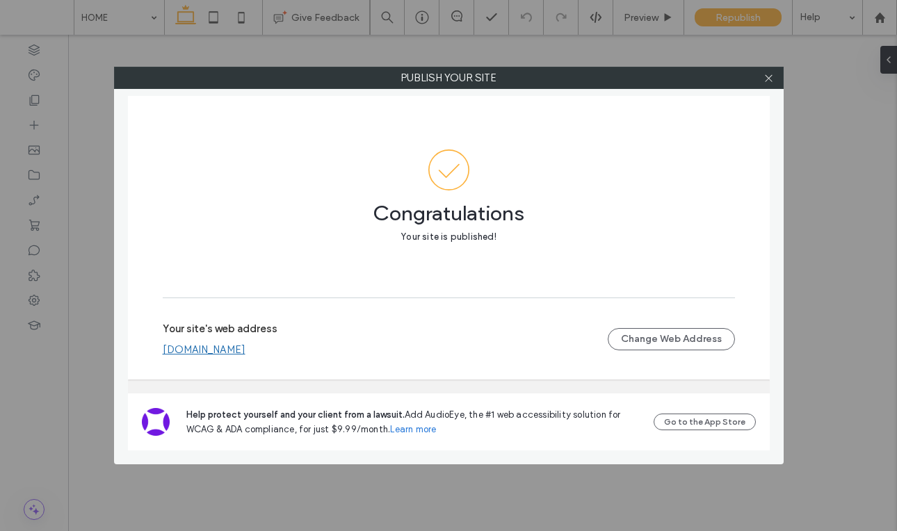
click at [761, 79] on div at bounding box center [769, 77] width 21 height 21
click at [766, 80] on icon at bounding box center [768, 78] width 10 height 10
